Goal: Information Seeking & Learning: Check status

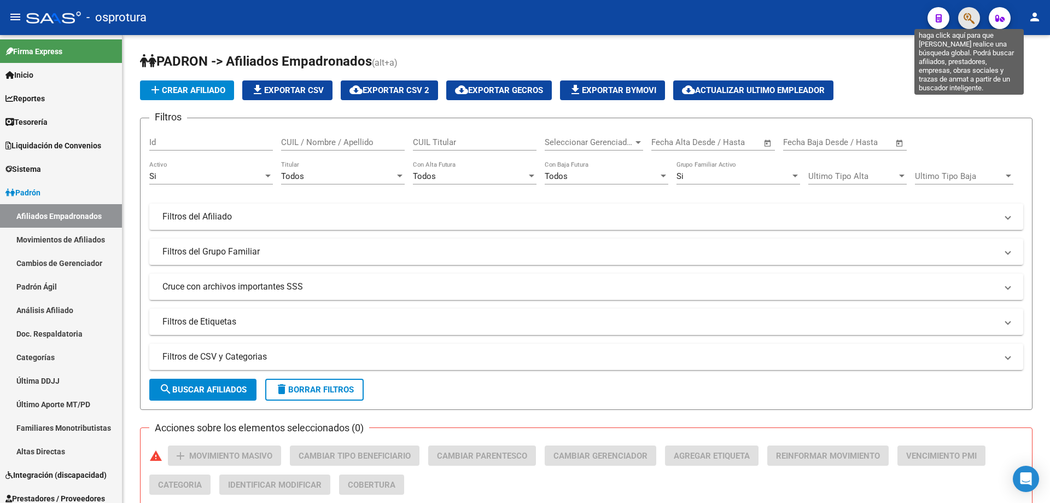
click at [970, 15] on icon "button" at bounding box center [969, 18] width 11 height 13
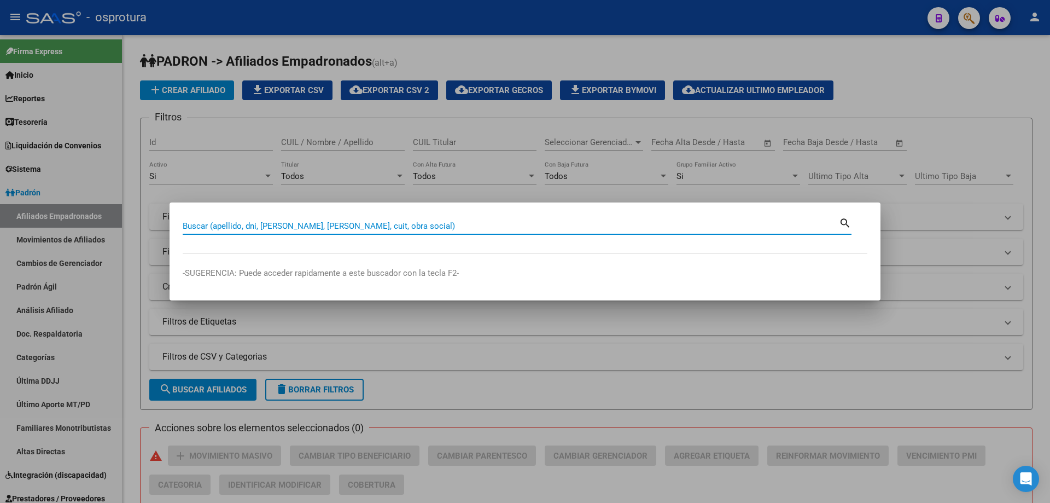
click at [363, 223] on input "Buscar (apellido, dni, [PERSON_NAME], [PERSON_NAME], cuit, obra social)" at bounding box center [511, 226] width 656 height 10
type input "20434050120"
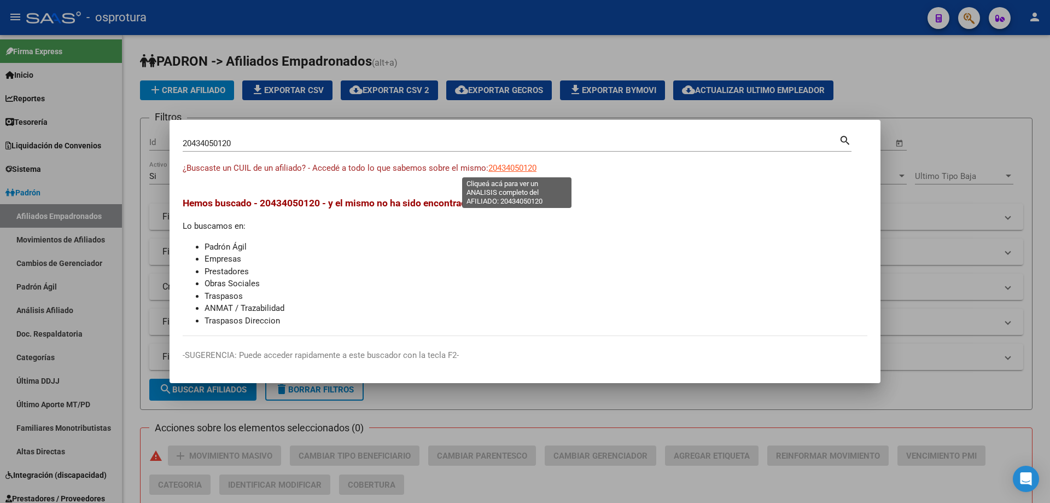
click at [516, 165] on span "20434050120" at bounding box center [512, 168] width 48 height 10
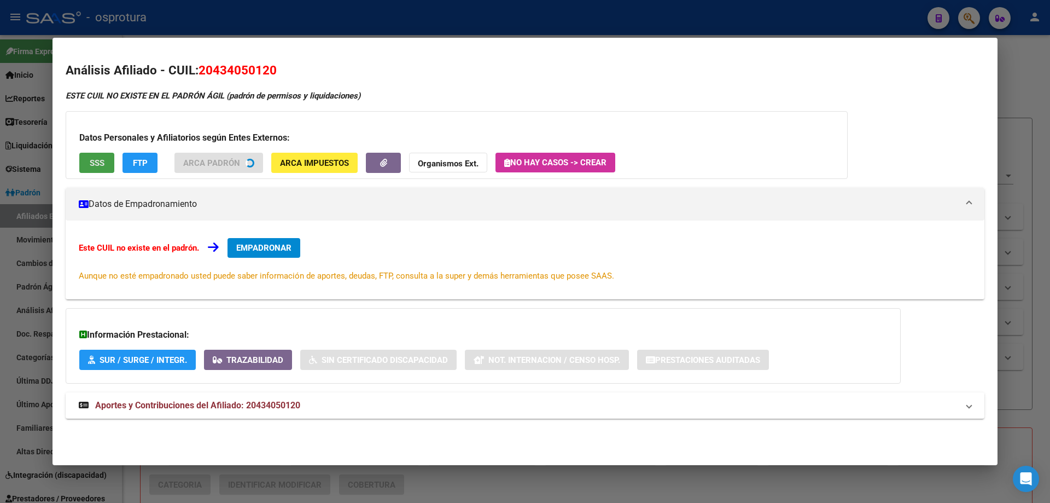
click at [105, 170] on button "SSS" at bounding box center [96, 163] width 35 height 20
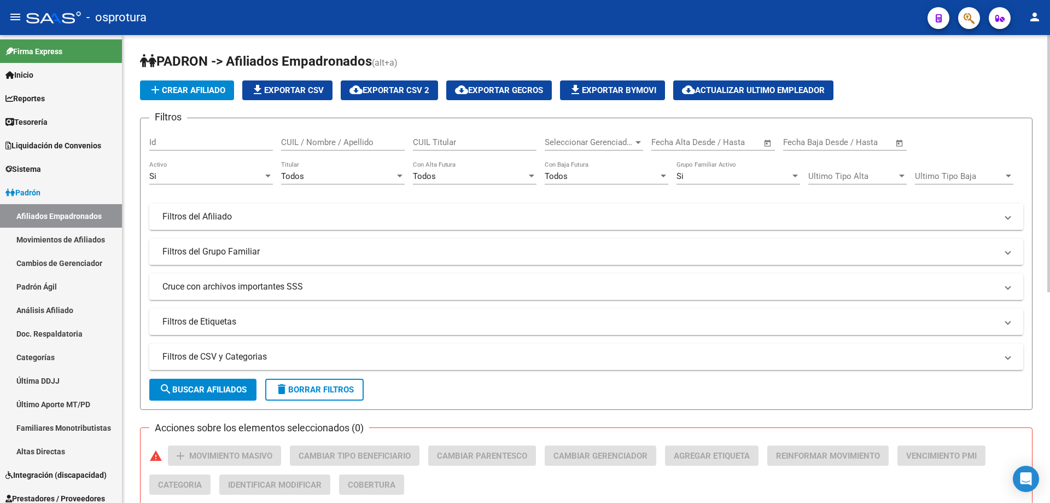
click at [319, 389] on span "delete Borrar Filtros" at bounding box center [314, 389] width 79 height 10
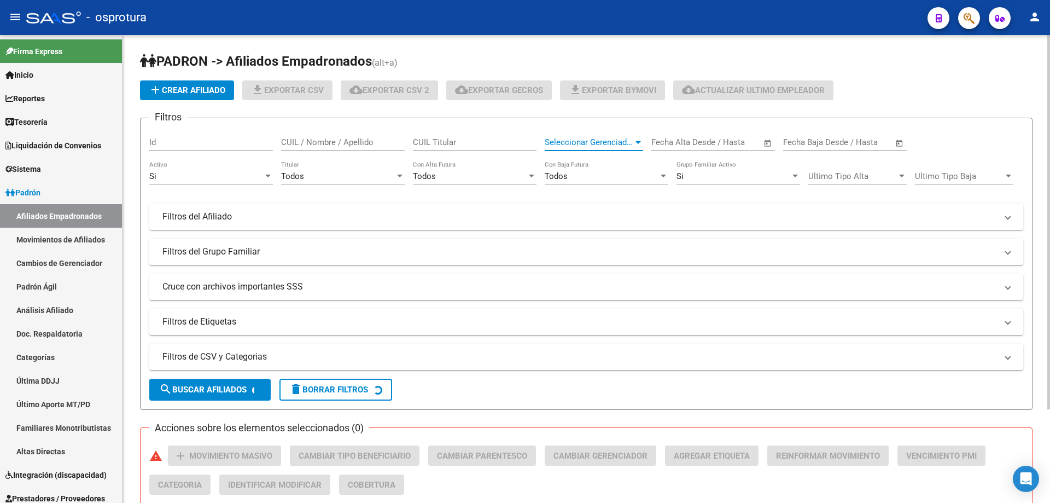
click at [587, 142] on span "Seleccionar Gerenciador" at bounding box center [589, 142] width 89 height 10
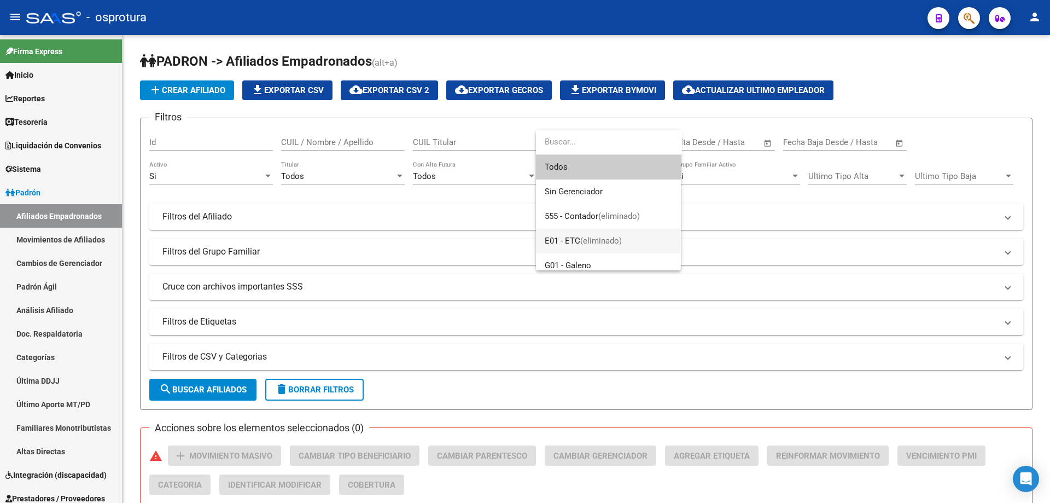
scroll to position [109, 0]
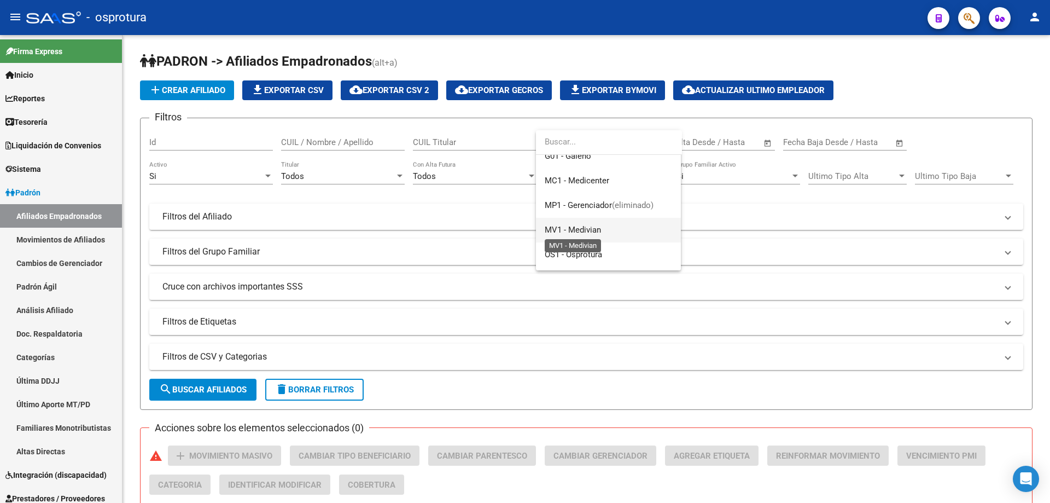
click at [587, 230] on span "MV1 - Medivian" at bounding box center [573, 230] width 56 height 10
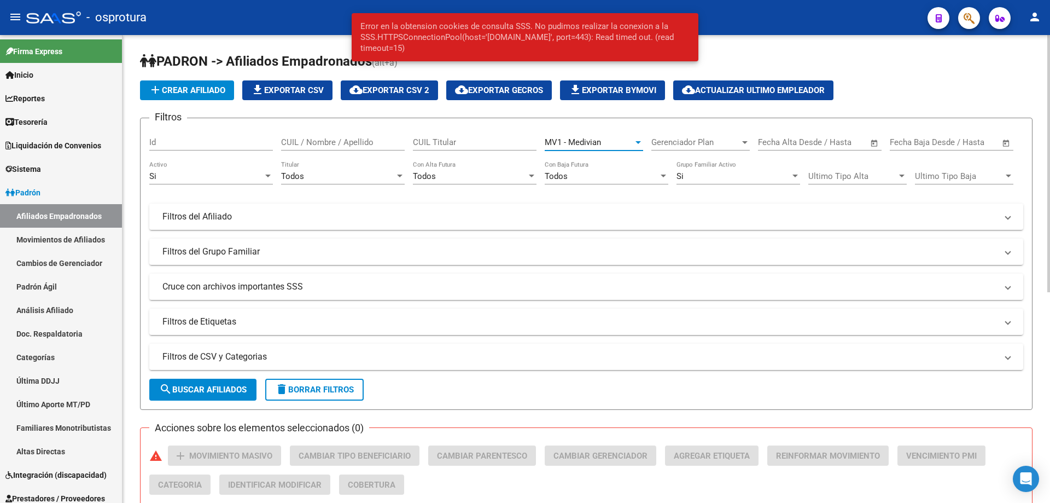
click at [207, 386] on span "search Buscar Afiliados" at bounding box center [203, 389] width 88 height 10
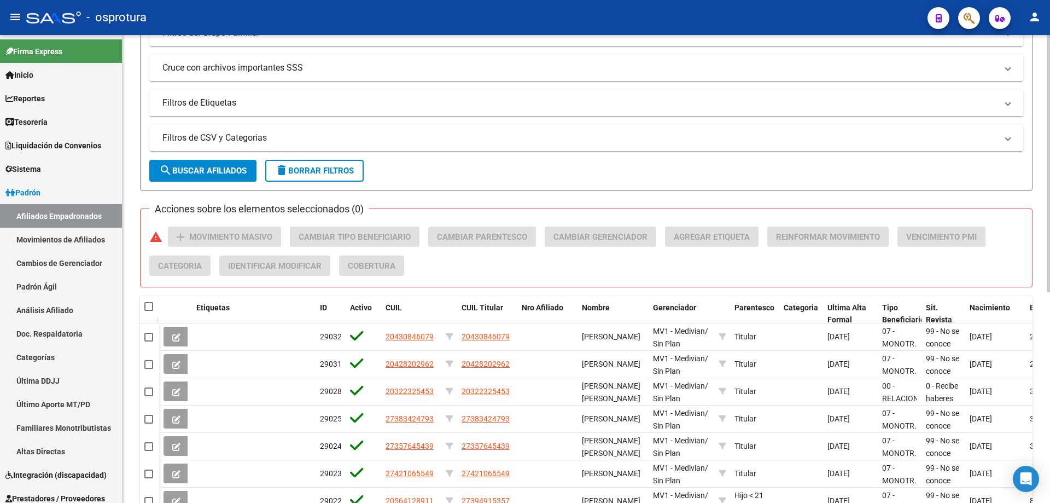
scroll to position [384, 0]
